Goal: Information Seeking & Learning: Learn about a topic

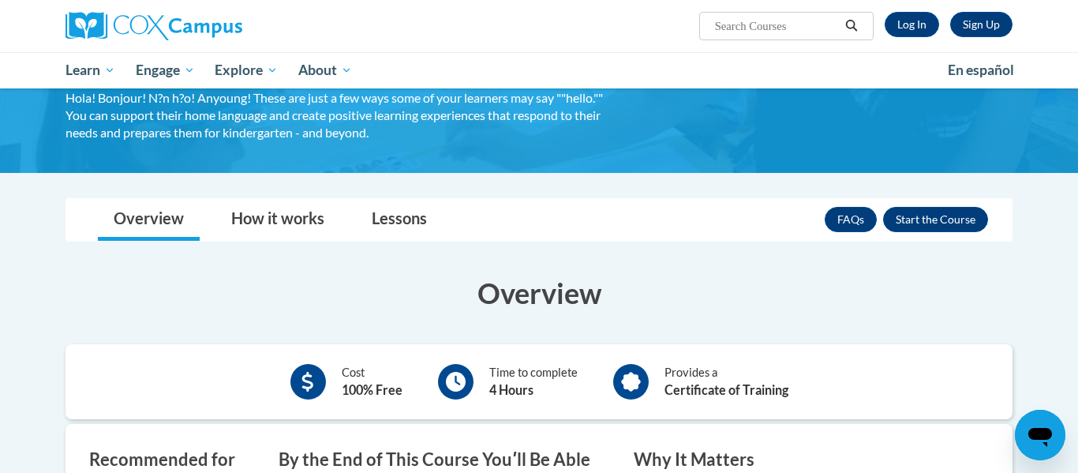
scroll to position [160, 0]
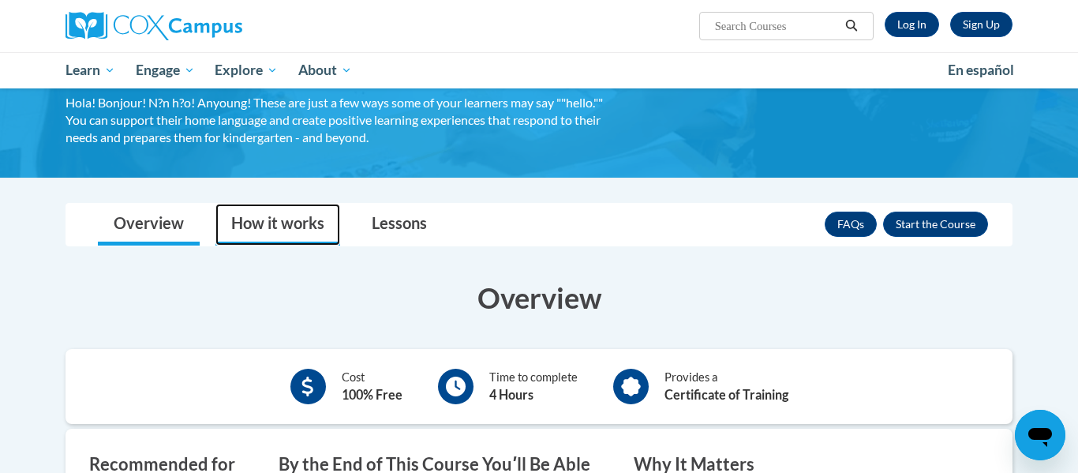
click at [282, 219] on link "How it works" at bounding box center [277, 225] width 125 height 42
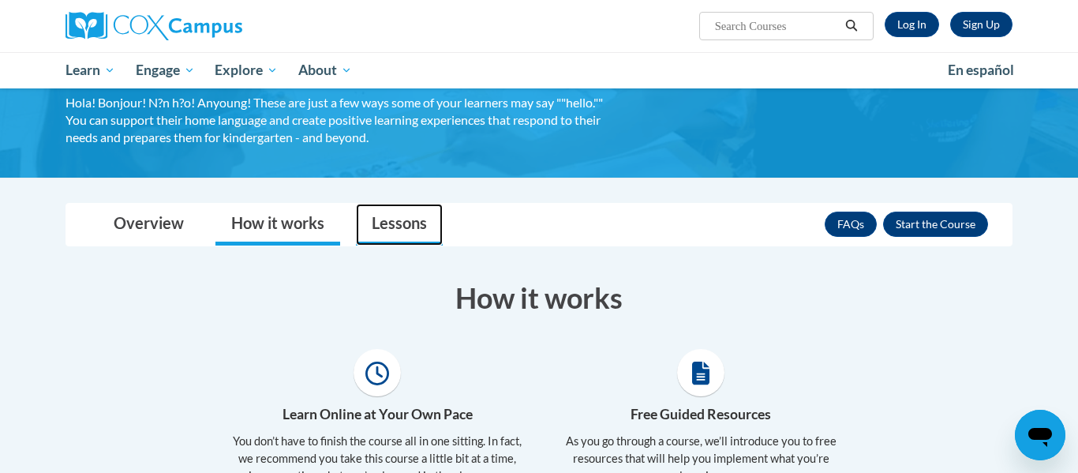
click at [395, 233] on link "Lessons" at bounding box center [399, 225] width 87 height 42
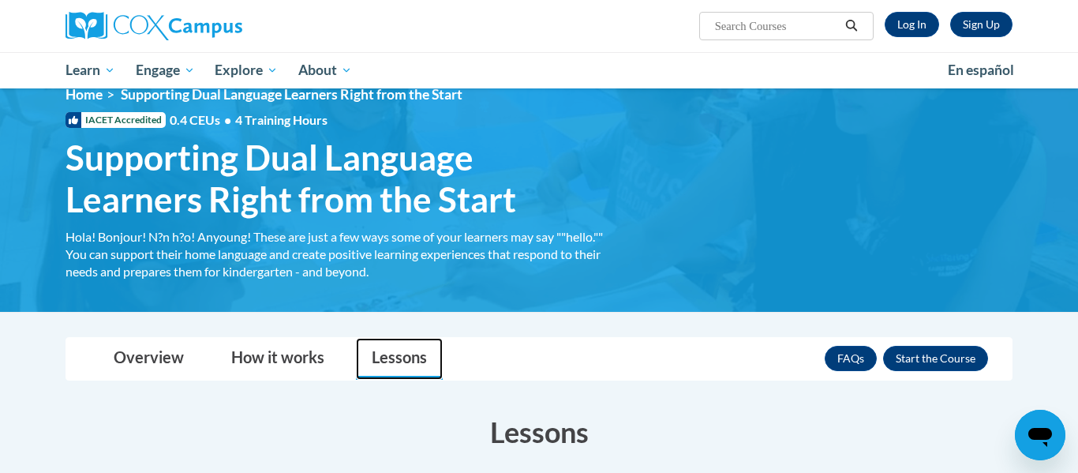
scroll to position [28, 0]
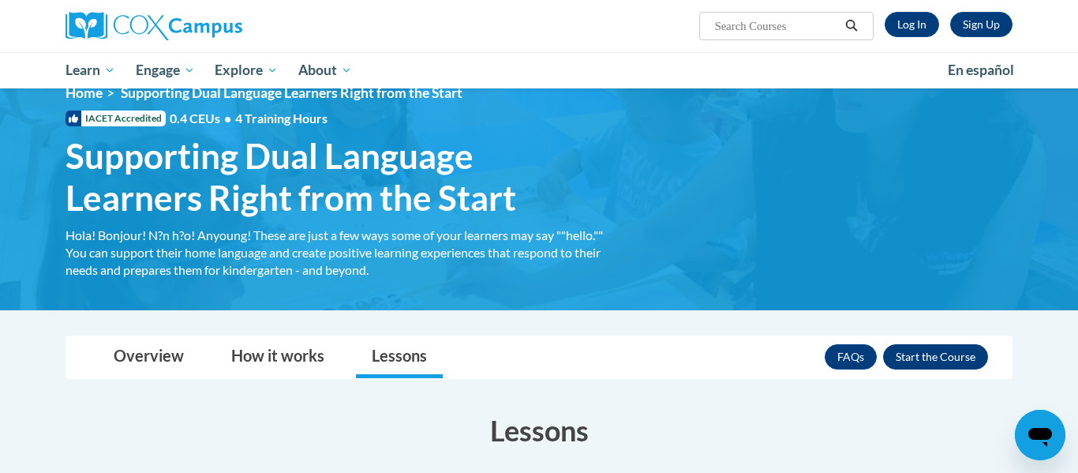
click at [953, 360] on button "Enroll" at bounding box center [935, 356] width 105 height 25
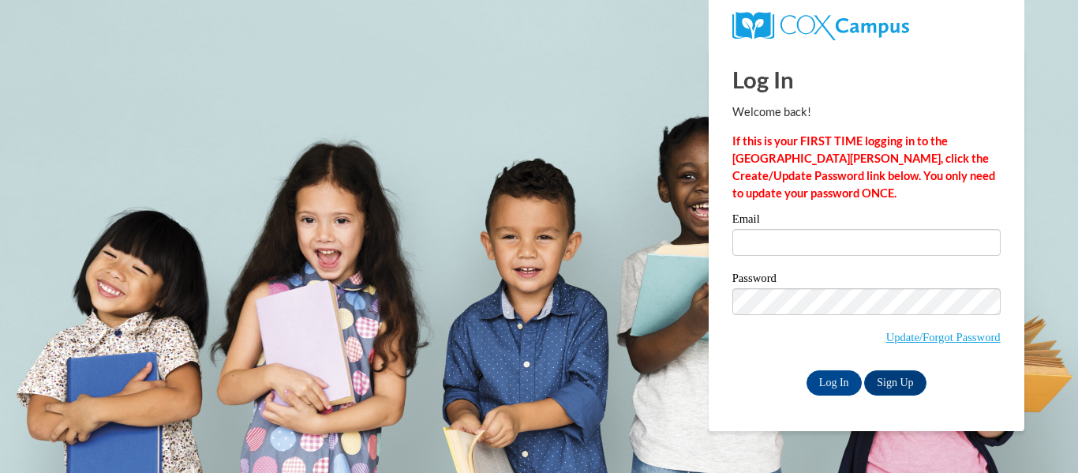
type input "[EMAIL_ADDRESS][DOMAIN_NAME]"
click at [827, 383] on input "Log In" at bounding box center [833, 382] width 55 height 25
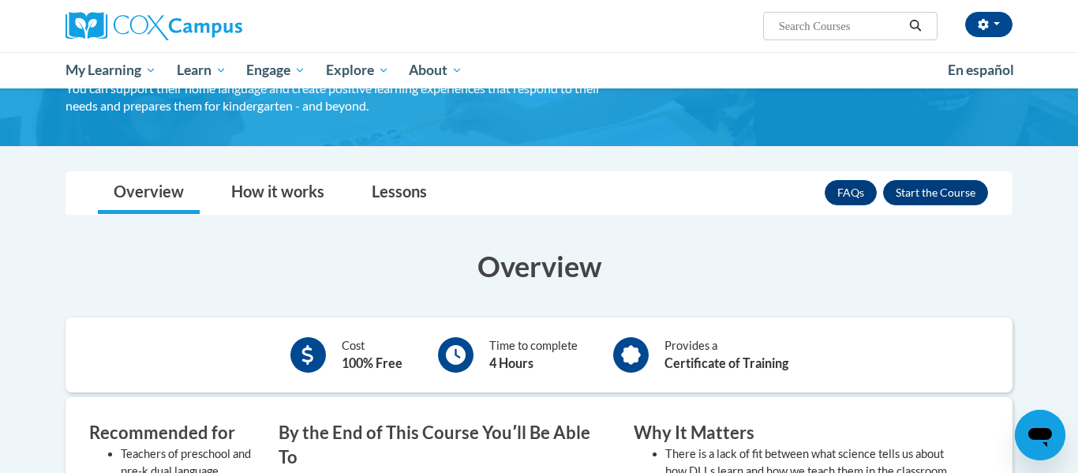
scroll to position [189, 0]
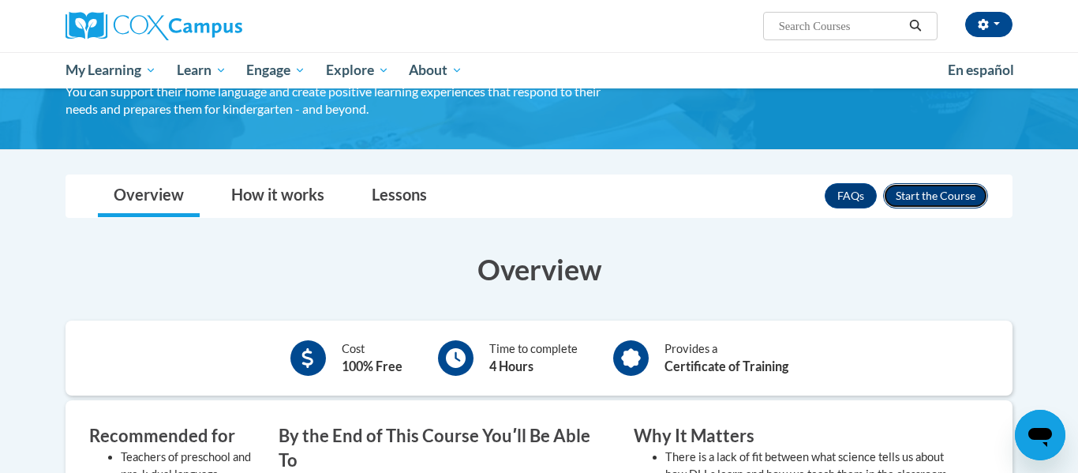
click at [962, 203] on button "Enroll" at bounding box center [935, 195] width 105 height 25
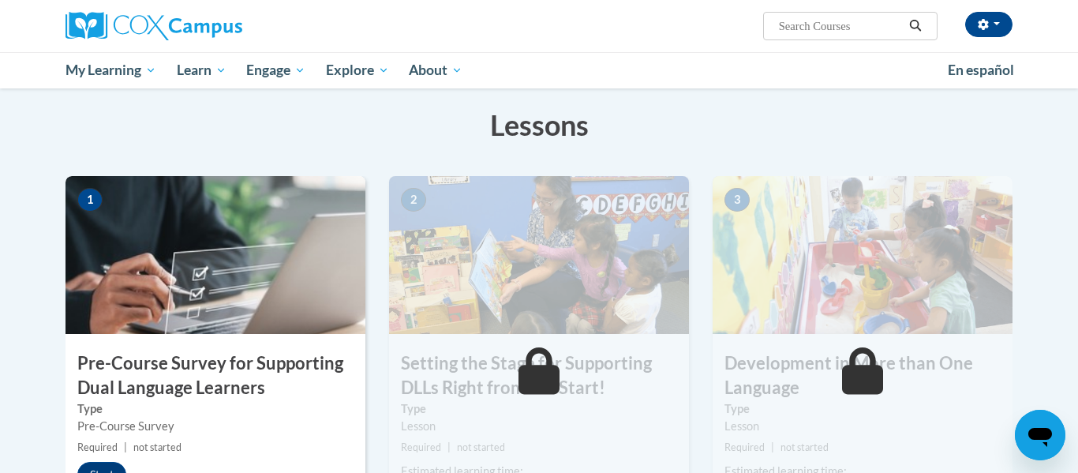
scroll to position [330, 0]
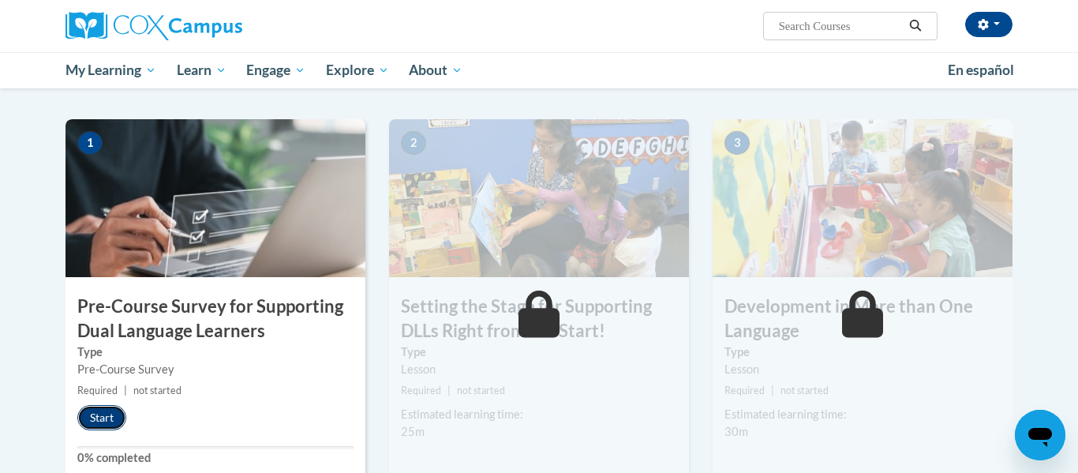
click at [99, 417] on button "Start" at bounding box center [101, 417] width 49 height 25
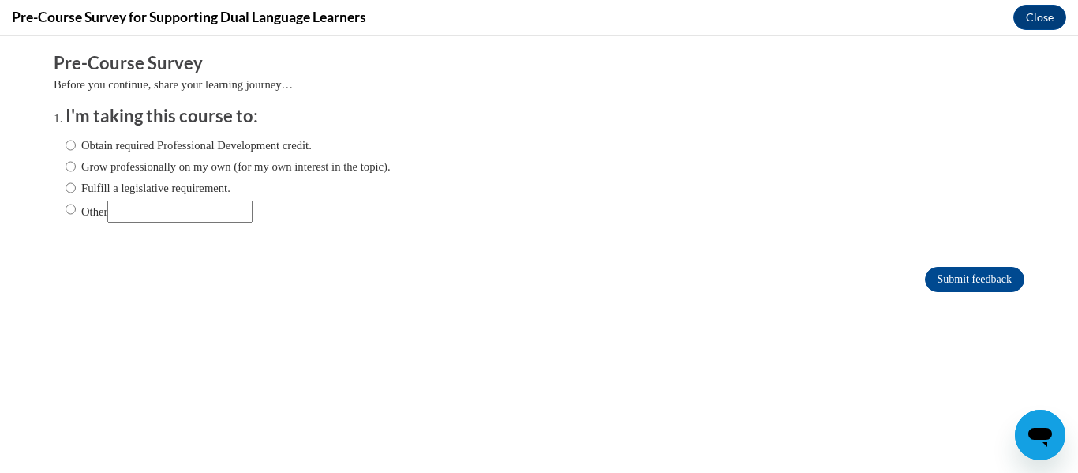
scroll to position [0, 0]
click at [72, 149] on input "Obtain required Professional Development credit." at bounding box center [70, 144] width 10 height 17
radio input "true"
click at [989, 282] on input "Submit feedback" at bounding box center [974, 279] width 99 height 25
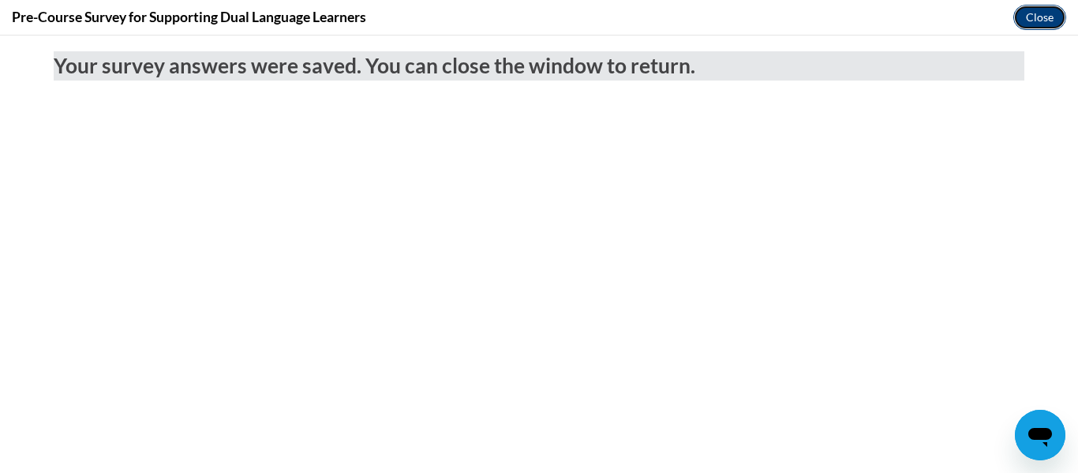
click at [1043, 28] on button "Close" at bounding box center [1039, 17] width 53 height 25
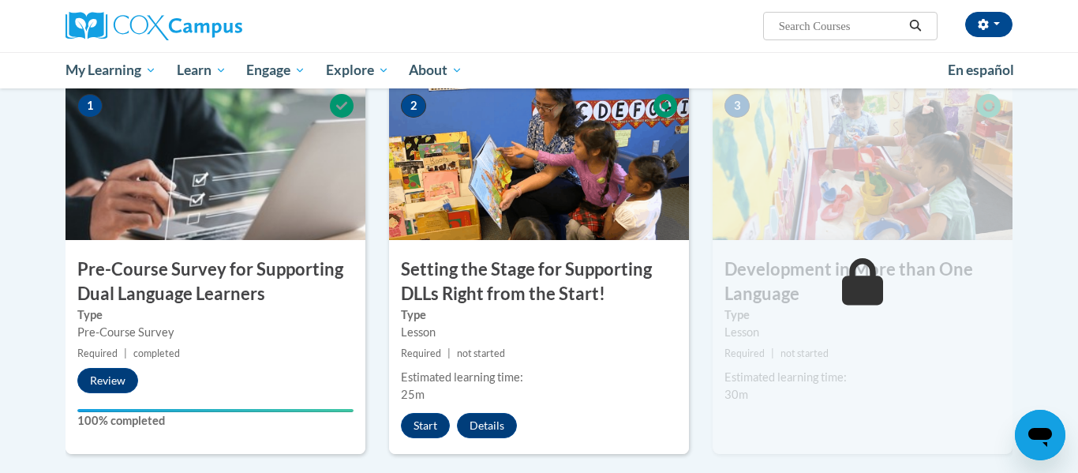
scroll to position [377, 0]
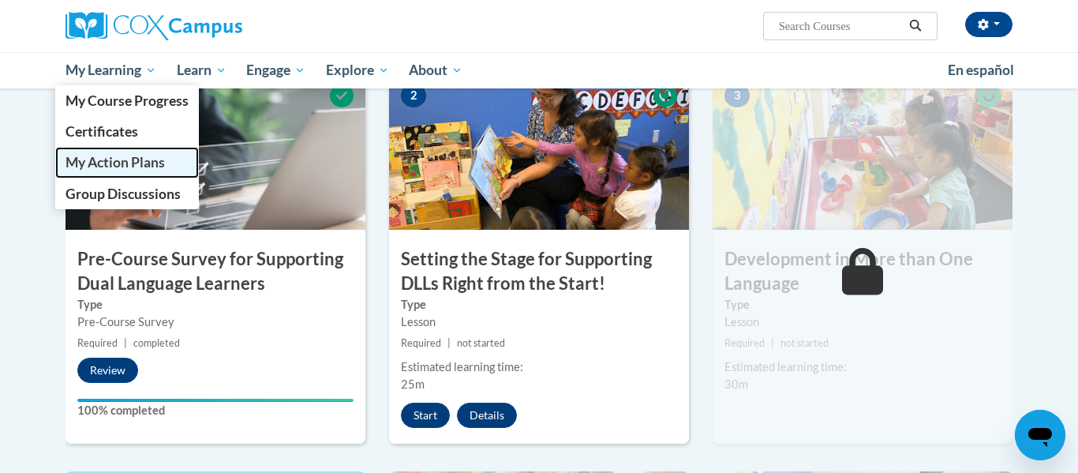
click at [149, 157] on span "My Action Plans" at bounding box center [114, 162] width 99 height 17
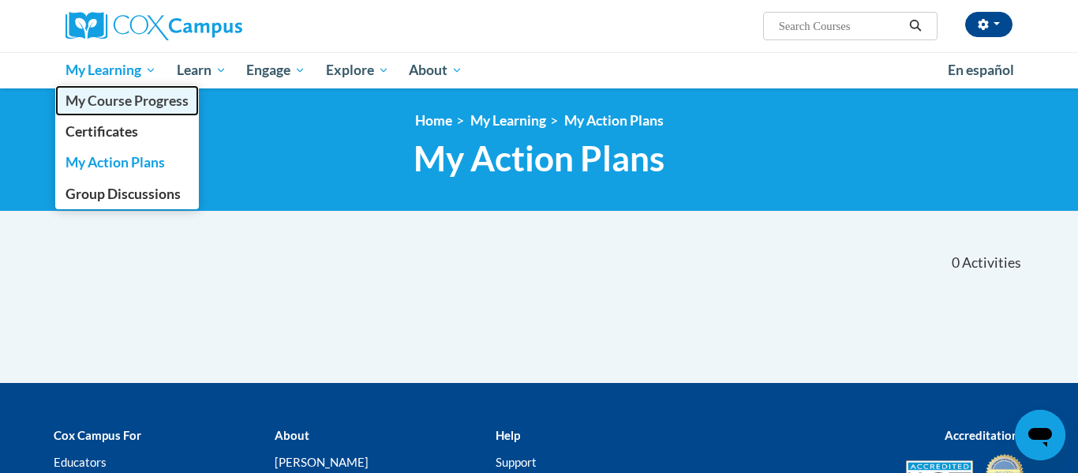
click at [129, 106] on span "My Course Progress" at bounding box center [126, 100] width 123 height 17
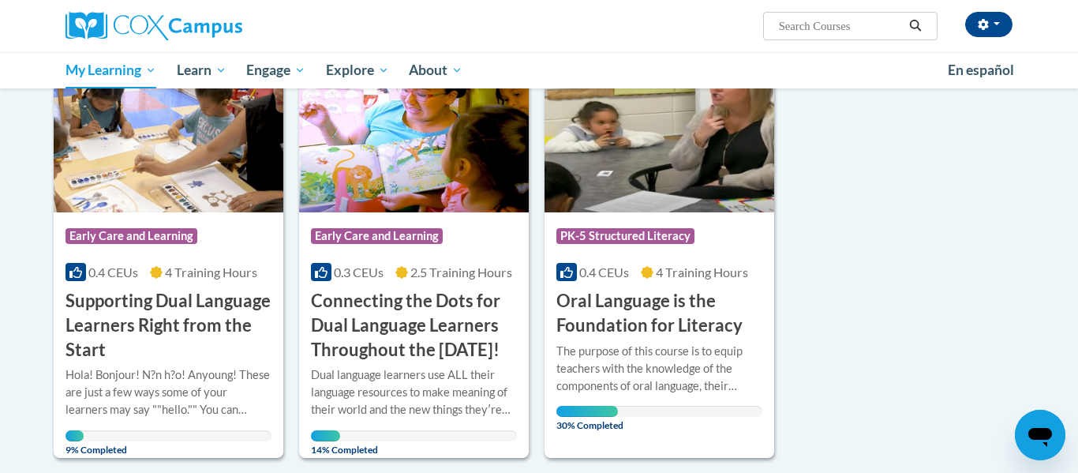
scroll to position [241, 0]
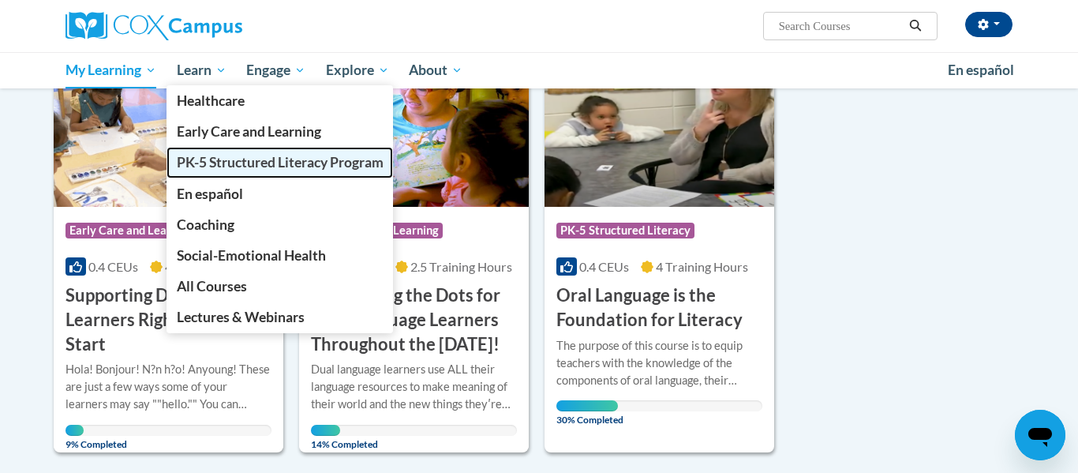
click at [244, 163] on span "PK-5 Structured Literacy Program" at bounding box center [280, 162] width 207 height 17
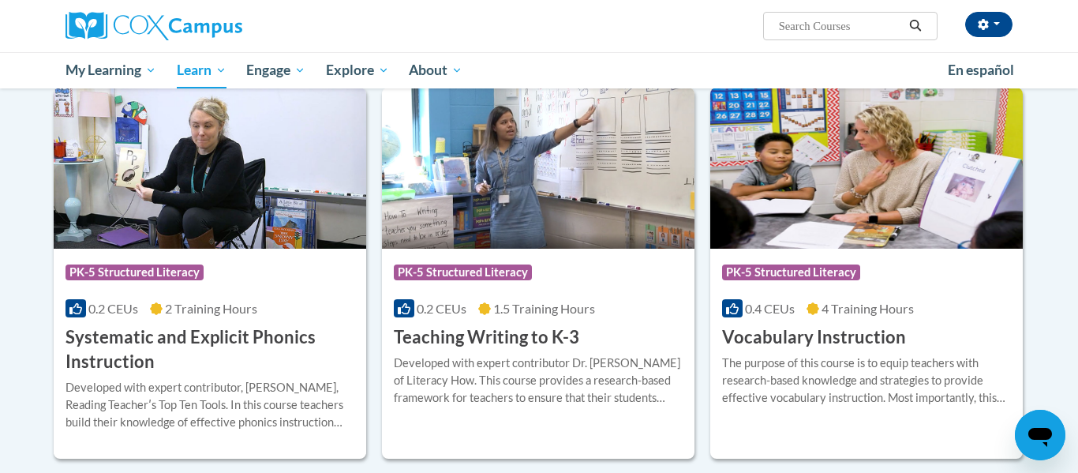
scroll to position [1709, 0]
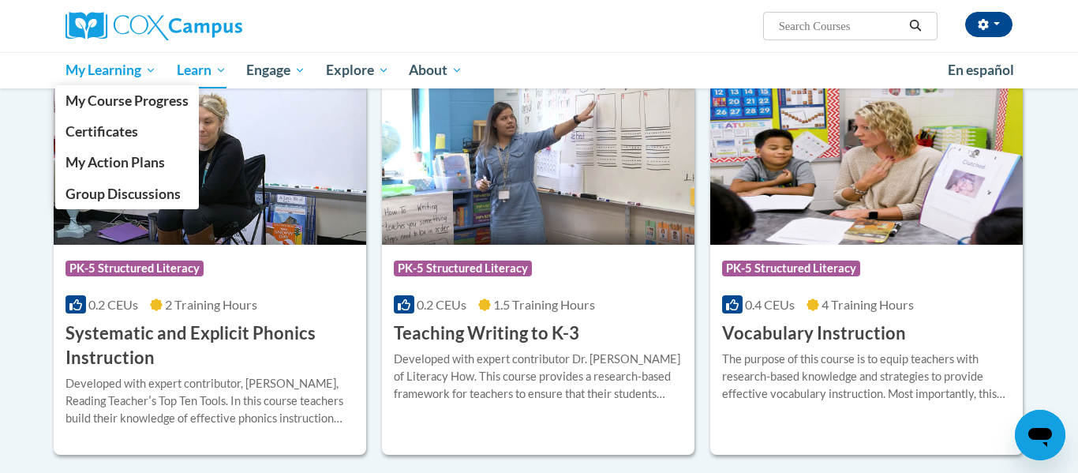
click at [132, 70] on span "My Learning" at bounding box center [110, 70] width 91 height 19
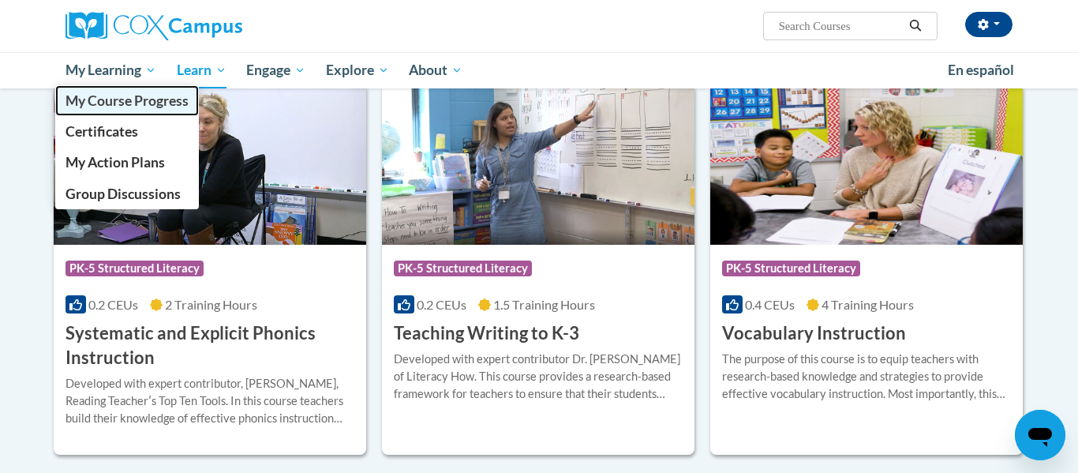
click at [133, 107] on span "My Course Progress" at bounding box center [126, 100] width 123 height 17
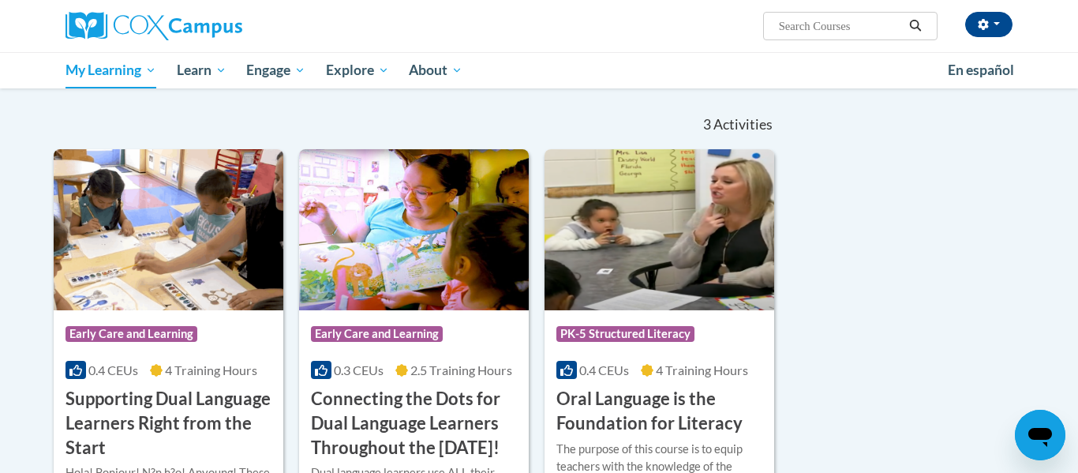
scroll to position [203, 0]
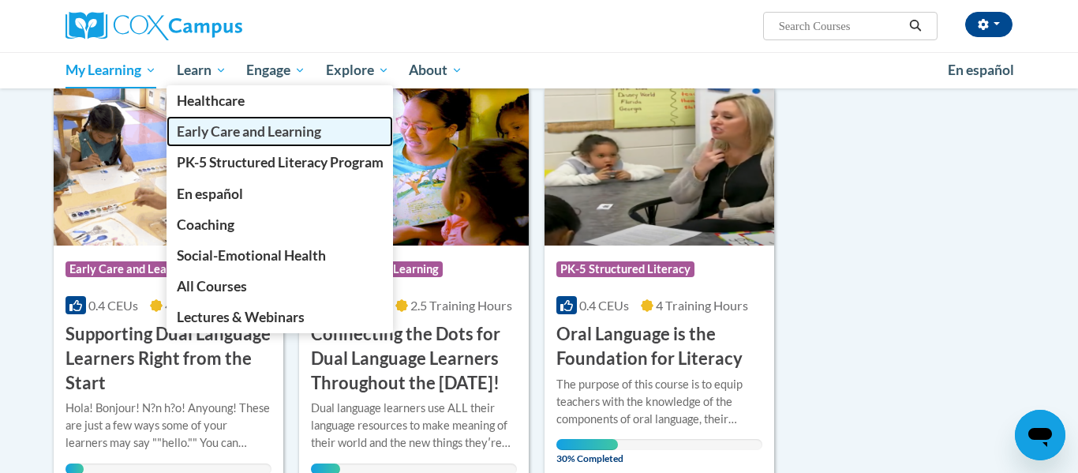
click at [248, 142] on link "Early Care and Learning" at bounding box center [279, 131] width 227 height 31
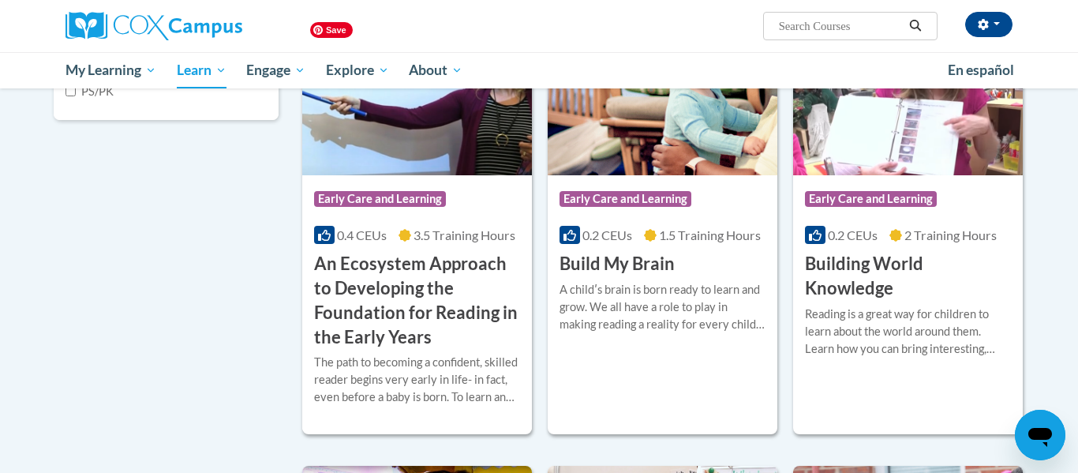
scroll to position [484, 0]
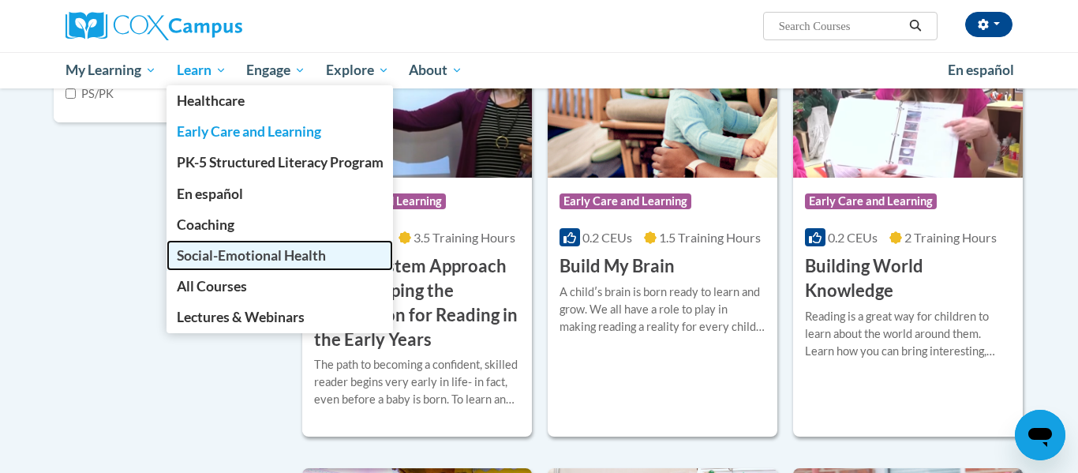
click at [237, 256] on span "Social-Emotional Health" at bounding box center [251, 255] width 149 height 17
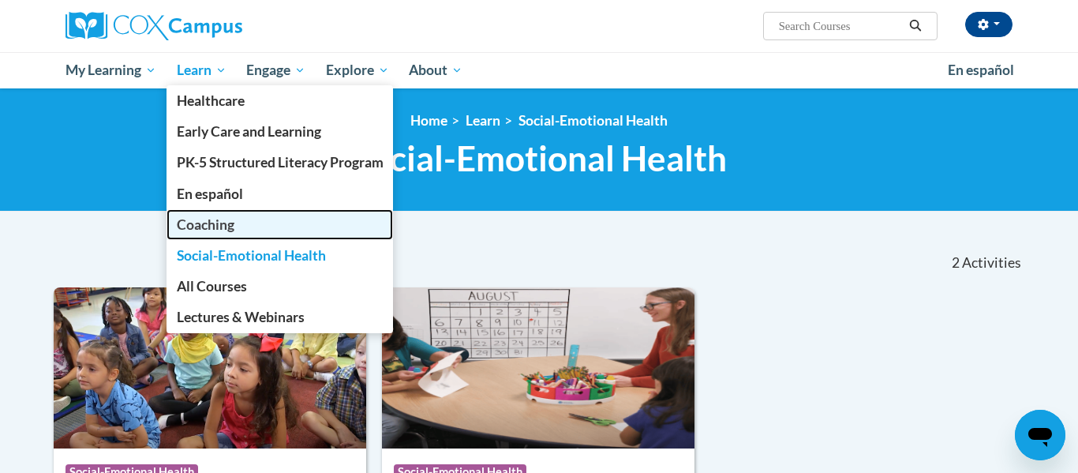
click at [223, 221] on span "Coaching" at bounding box center [206, 224] width 58 height 17
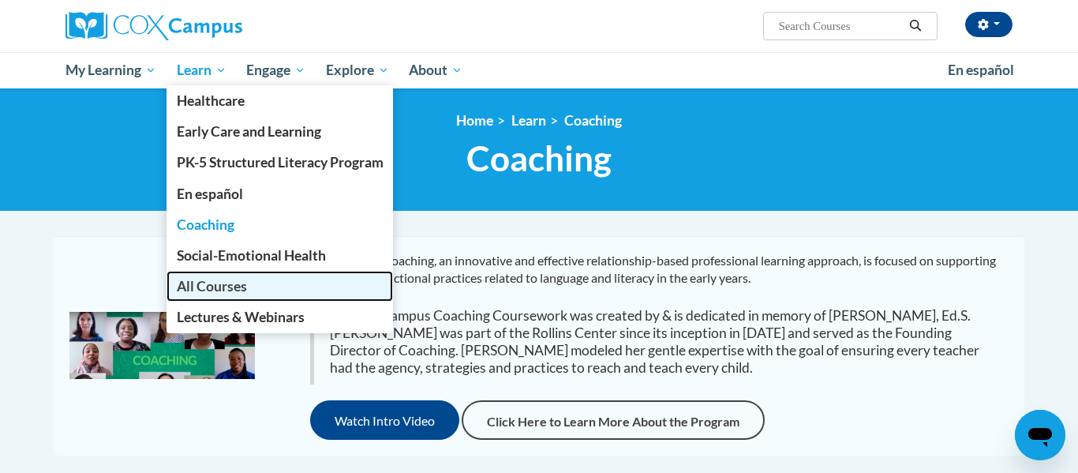
click at [224, 300] on link "All Courses" at bounding box center [279, 286] width 227 height 31
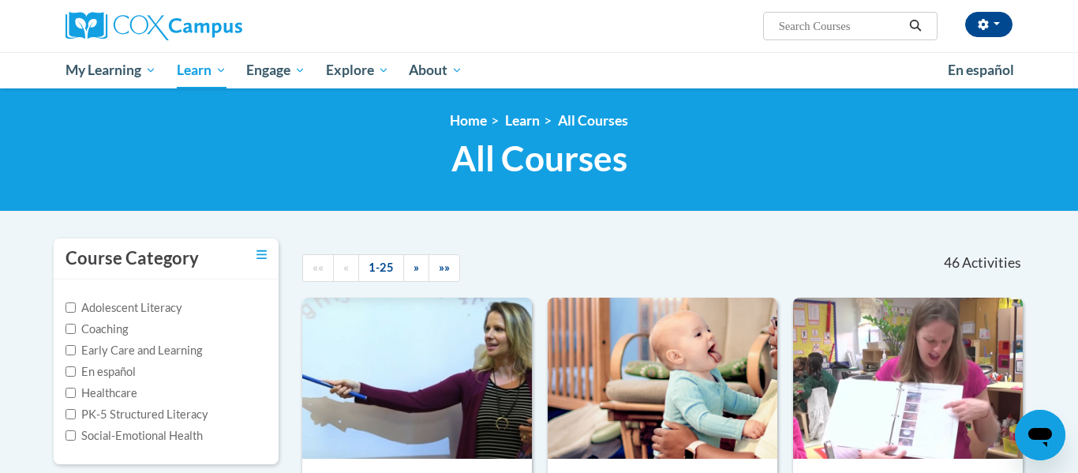
click at [70, 440] on label "Social-Emotional Health" at bounding box center [133, 435] width 137 height 17
click at [70, 440] on input "Social-Emotional Health" at bounding box center [70, 435] width 10 height 10
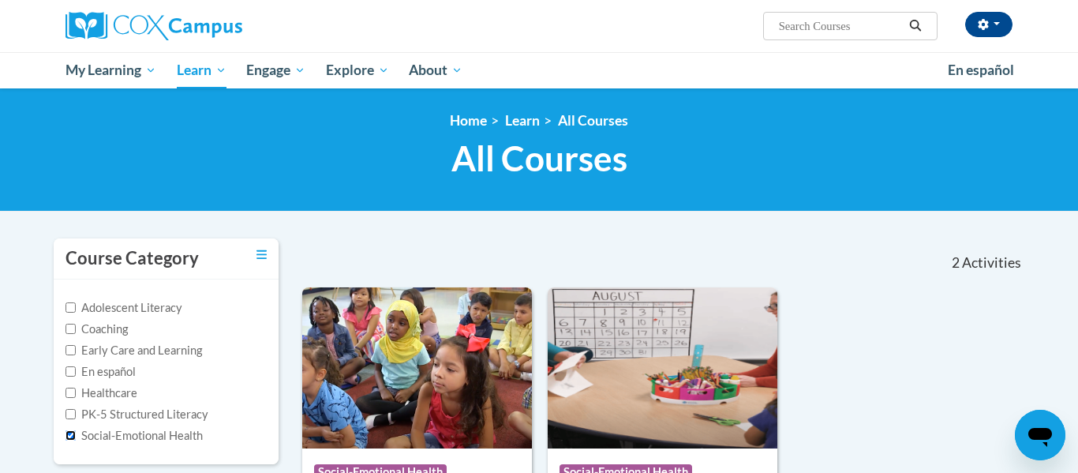
click at [70, 436] on input "Social-Emotional Health" at bounding box center [70, 435] width 10 height 10
checkbox input "false"
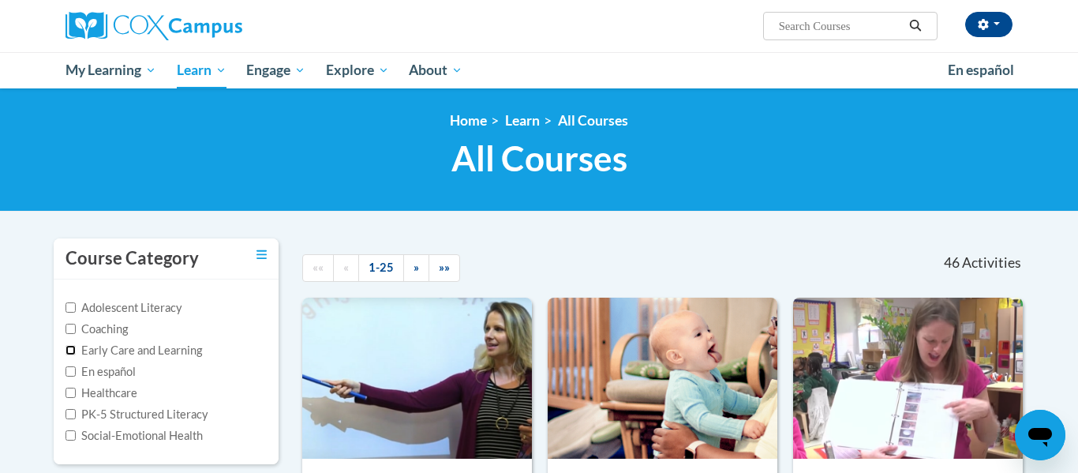
click at [69, 349] on input "Early Care and Learning" at bounding box center [70, 350] width 10 height 10
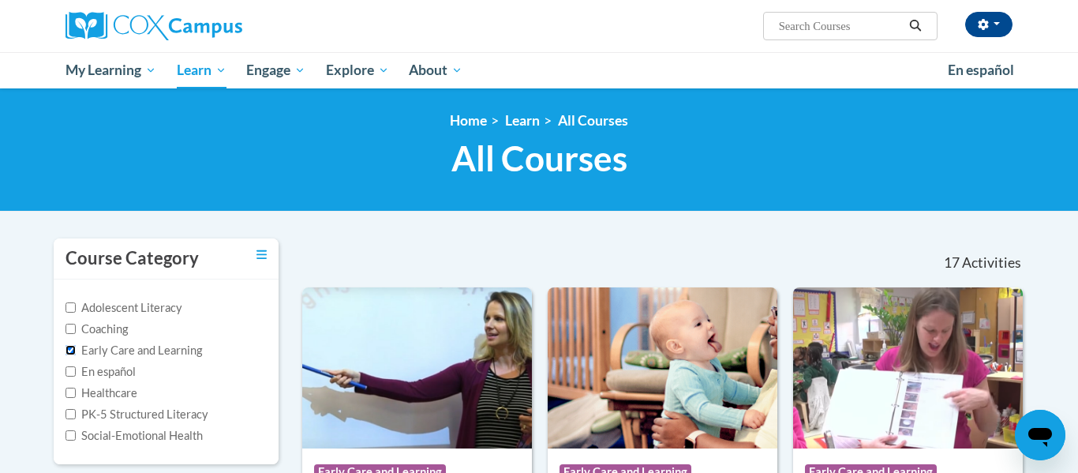
click at [69, 349] on input "Early Care and Learning" at bounding box center [70, 350] width 10 height 10
checkbox input "false"
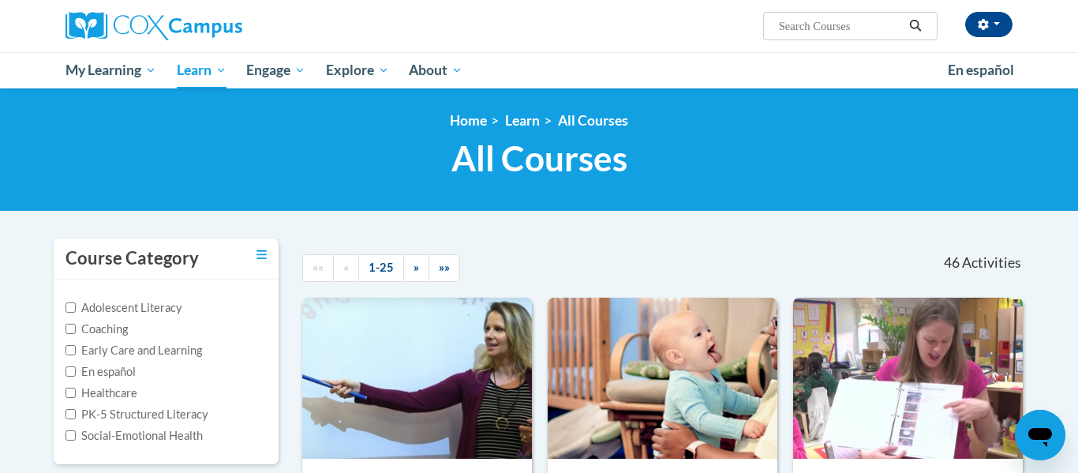
click at [76, 305] on label "Adolescent Literacy" at bounding box center [123, 307] width 117 height 17
click at [76, 305] on input "Adolescent Literacy" at bounding box center [70, 307] width 10 height 10
checkbox input "true"
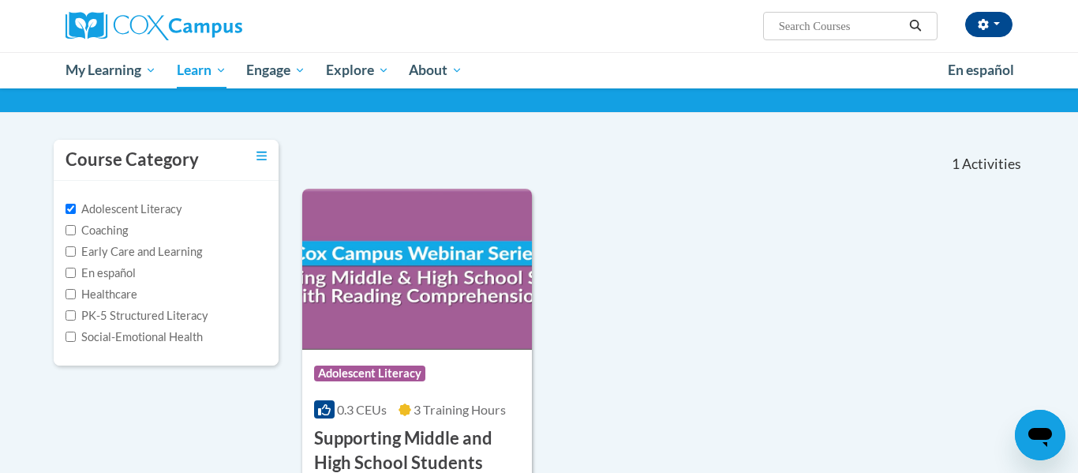
scroll to position [122, 0]
